Goal: Information Seeking & Learning: Learn about a topic

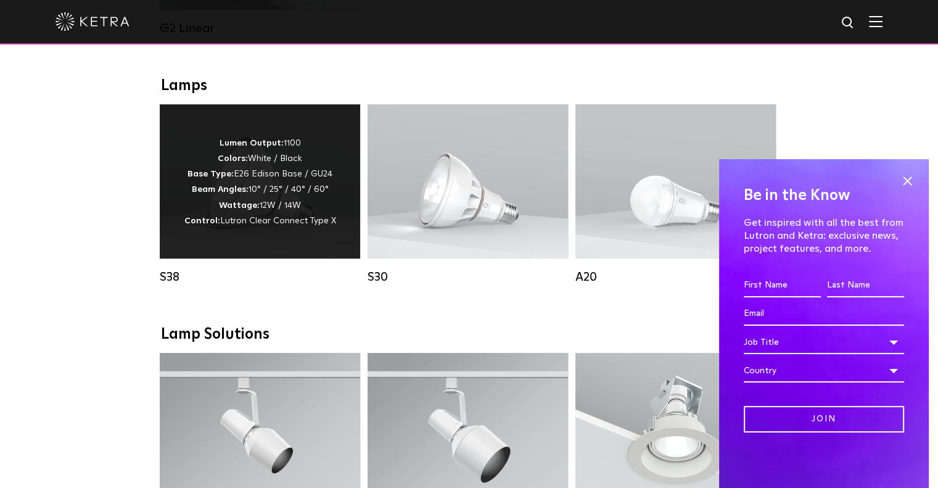
scroll to position [863, 0]
click at [284, 241] on div "Lumen Output: 1100 Colors: White / Black Base Type: E26 Edison Base / GU24 Beam…" at bounding box center [260, 182] width 200 height 154
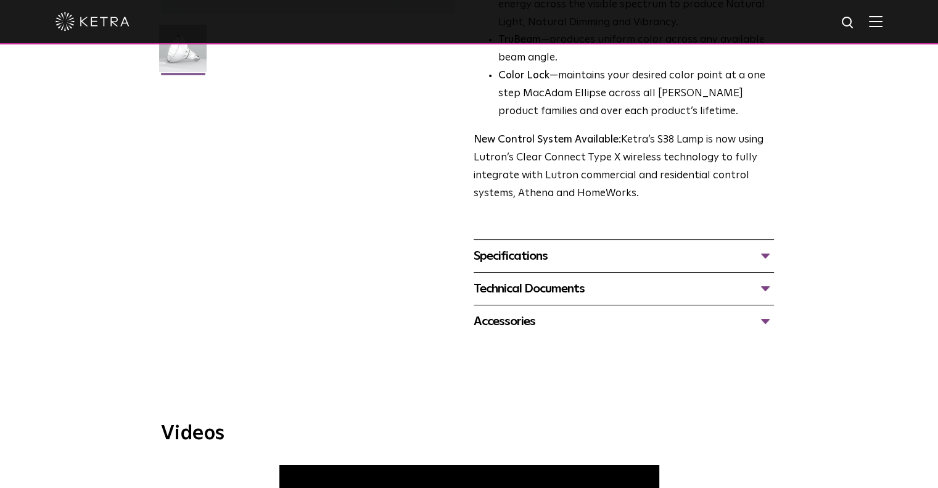
scroll to position [370, 0]
click at [496, 260] on div "Specifications" at bounding box center [624, 257] width 300 height 20
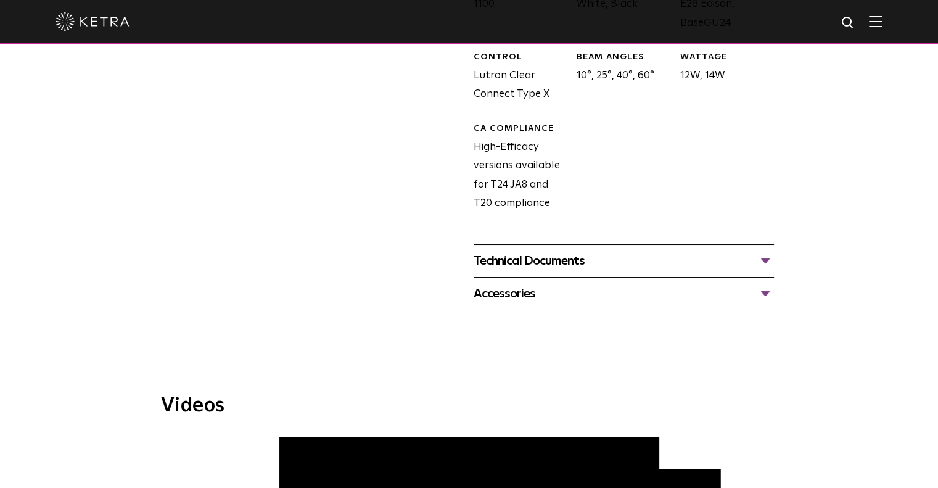
click at [501, 274] on div "Technical Documents S38 Specification Sheet S38 Installation Guide S30 and S38 …" at bounding box center [624, 260] width 300 height 33
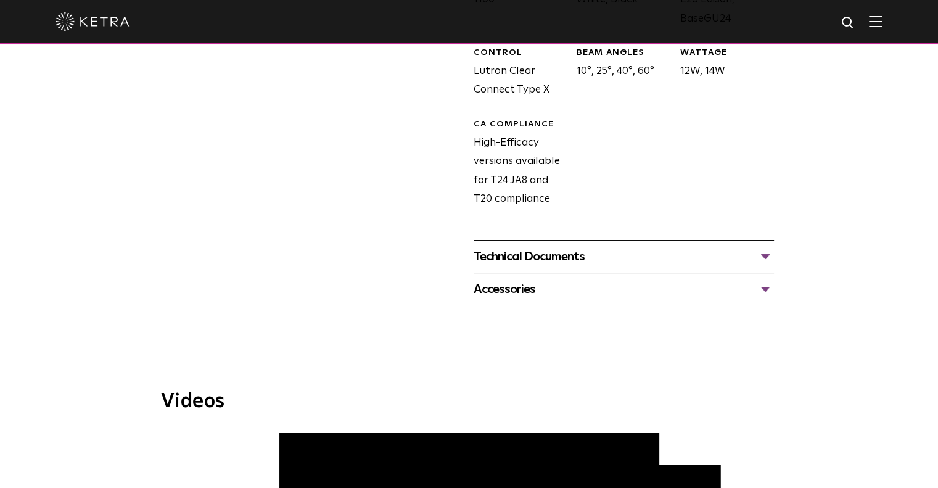
click at [496, 266] on div "Technical Documents S38 Specification Sheet S38 Installation Guide S30 and S38 …" at bounding box center [624, 256] width 300 height 33
click at [491, 252] on div "Technical Documents" at bounding box center [624, 256] width 300 height 20
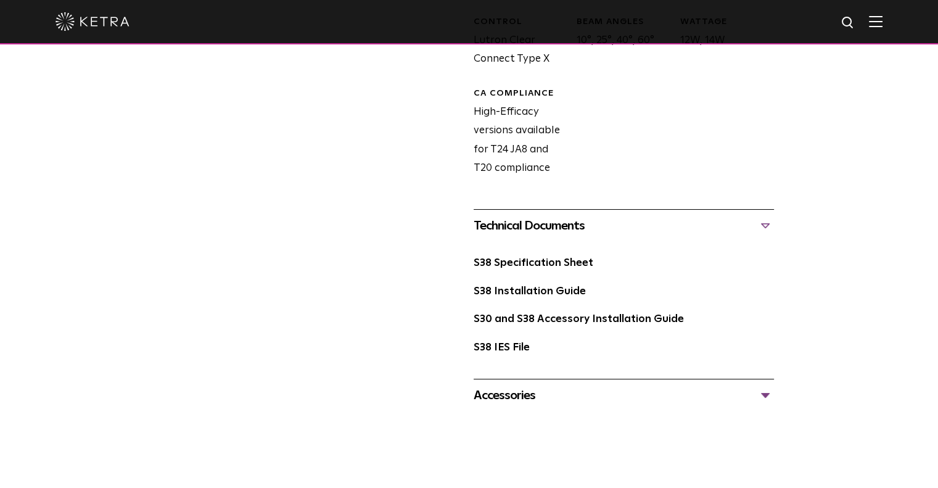
scroll to position [718, 0]
